Goal: Transaction & Acquisition: Download file/media

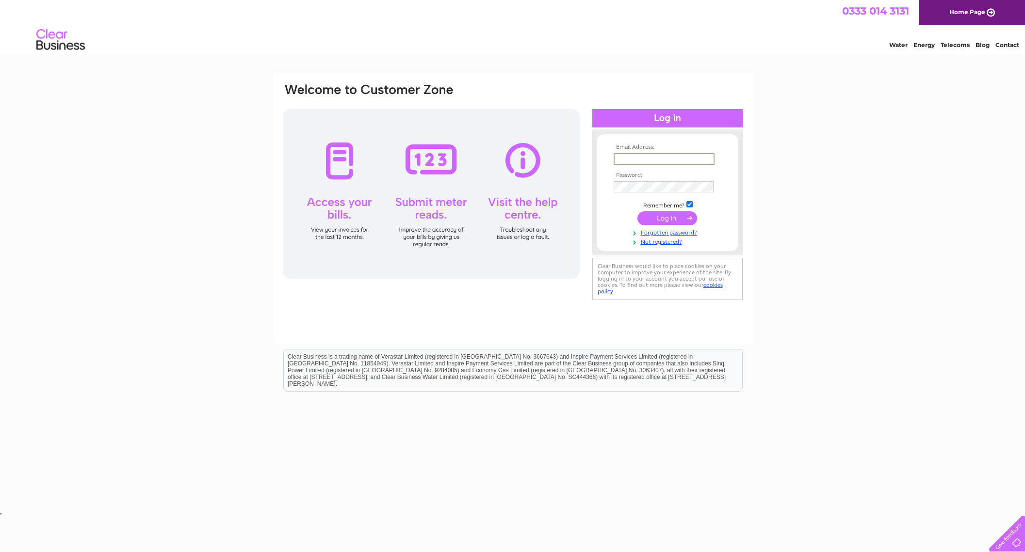
type input "[PERSON_NAME][EMAIL_ADDRESS][DOMAIN_NAME]"
click at [664, 215] on input "submit" at bounding box center [667, 218] width 60 height 14
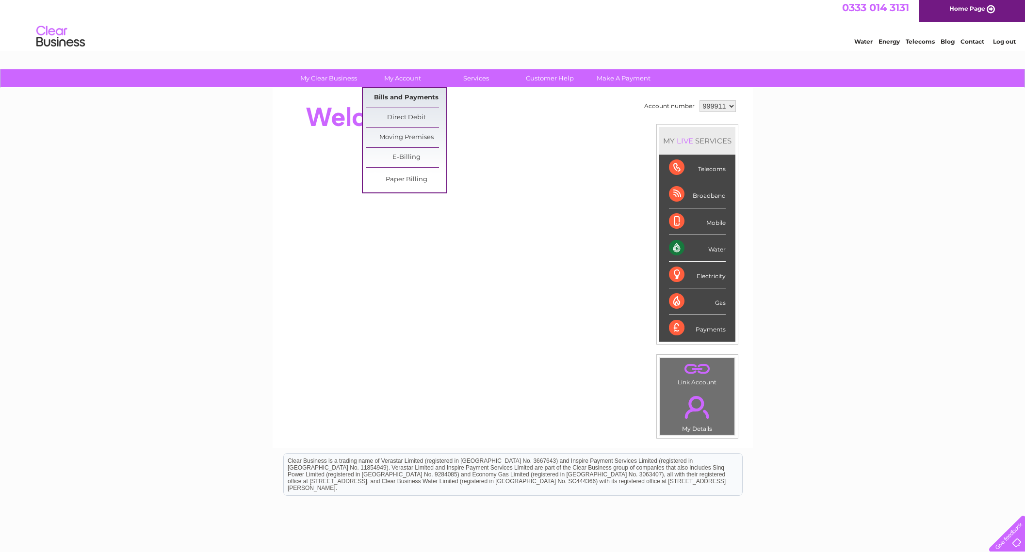
click at [405, 94] on link "Bills and Payments" at bounding box center [406, 97] width 80 height 19
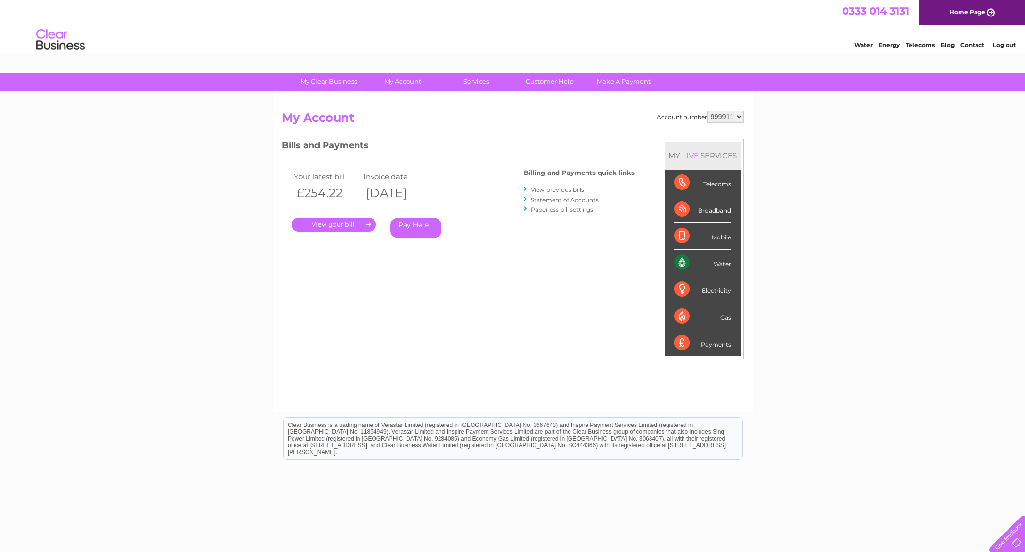
click at [344, 225] on link "." at bounding box center [333, 225] width 84 height 14
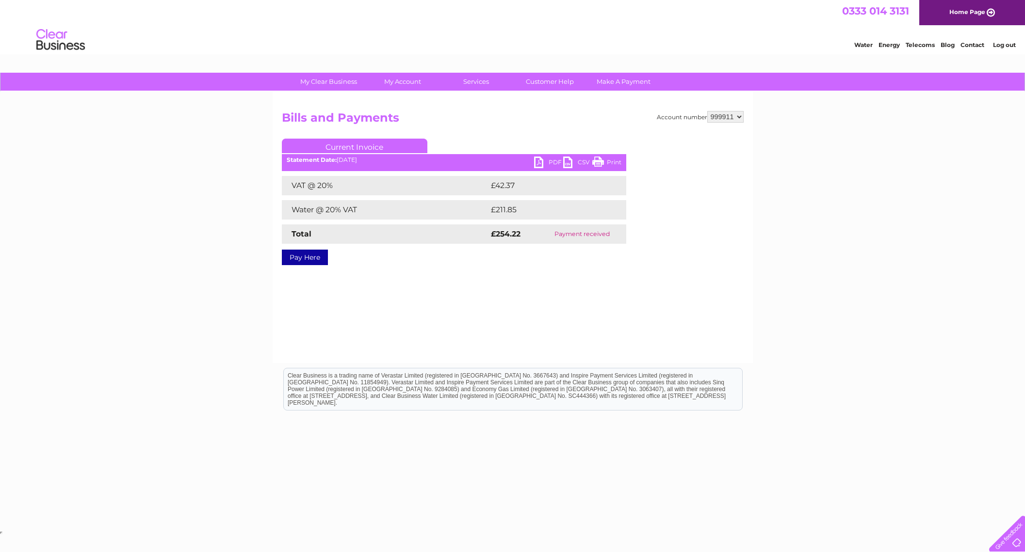
scroll to position [0, 0]
click at [546, 162] on link "PDF" at bounding box center [548, 164] width 29 height 14
click at [538, 161] on link "PDF" at bounding box center [548, 164] width 29 height 14
click at [759, 30] on div "Water Energy Telecoms Blog Contact Log out" at bounding box center [512, 41] width 1025 height 32
